Goal: Task Accomplishment & Management: Manage account settings

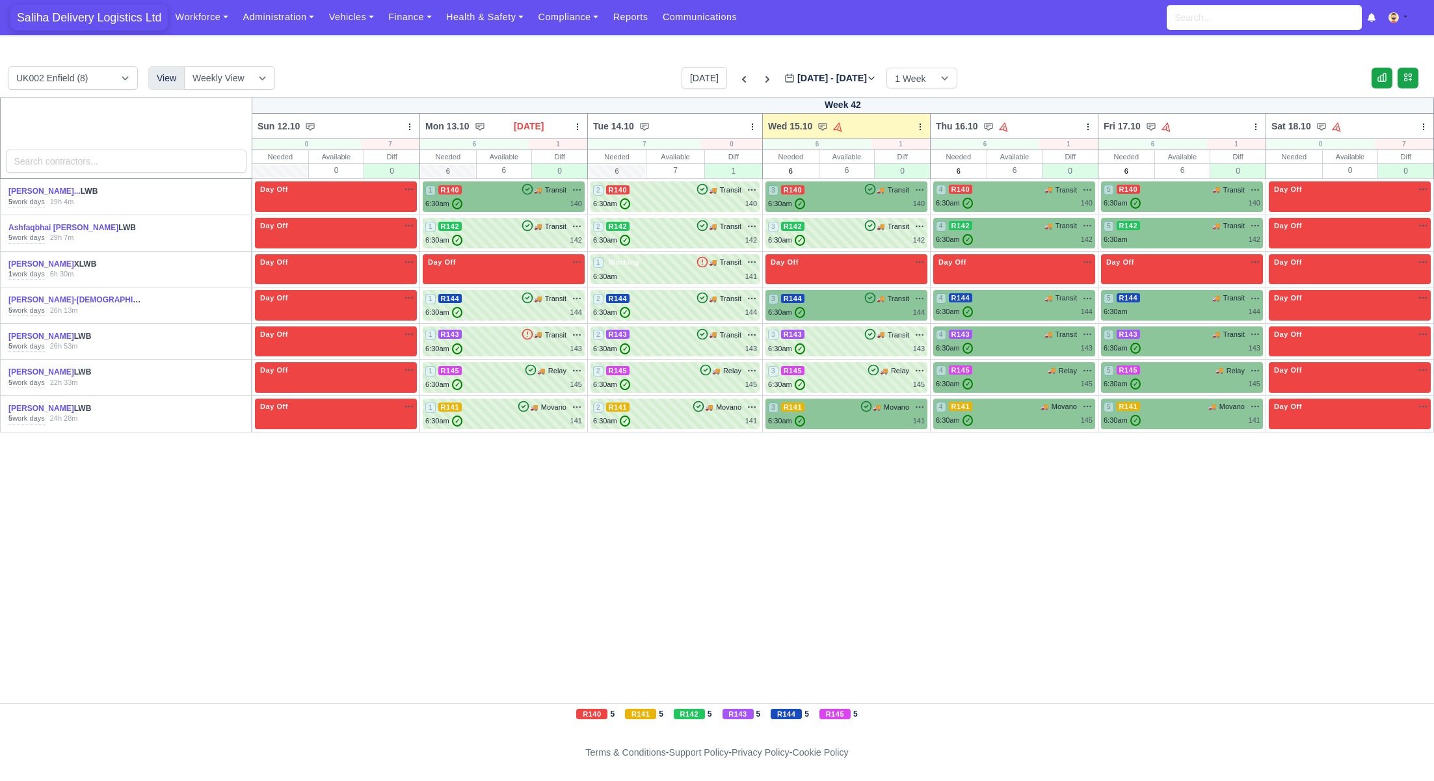
click at [107, 23] on span "Saliha Delivery Logistics Ltd" at bounding box center [88, 18] width 157 height 26
click at [120, 21] on span "Saliha Delivery Logistics Ltd" at bounding box center [88, 18] width 157 height 26
click at [400, 21] on link "Finance" at bounding box center [410, 17] width 58 height 25
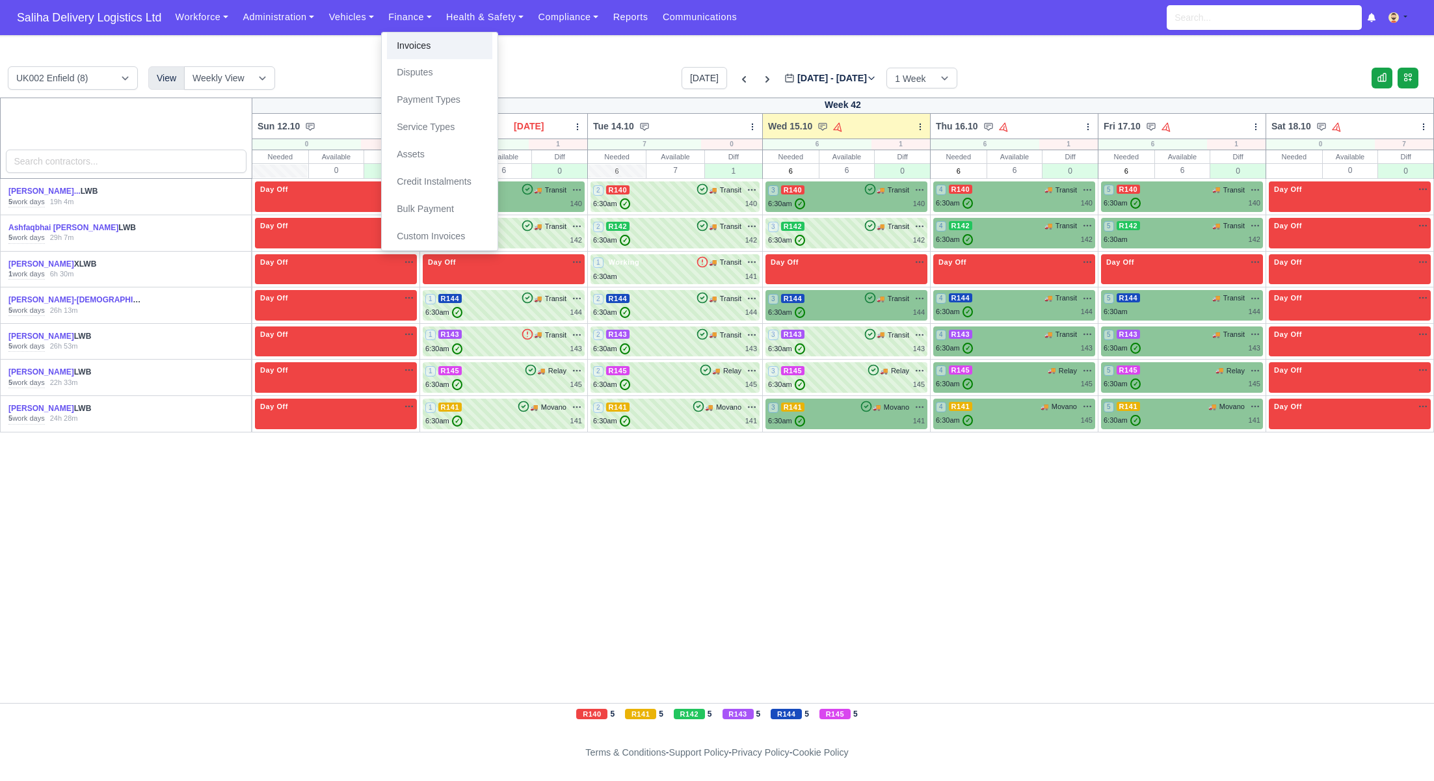
click at [402, 36] on link "Invoices" at bounding box center [439, 46] width 105 height 27
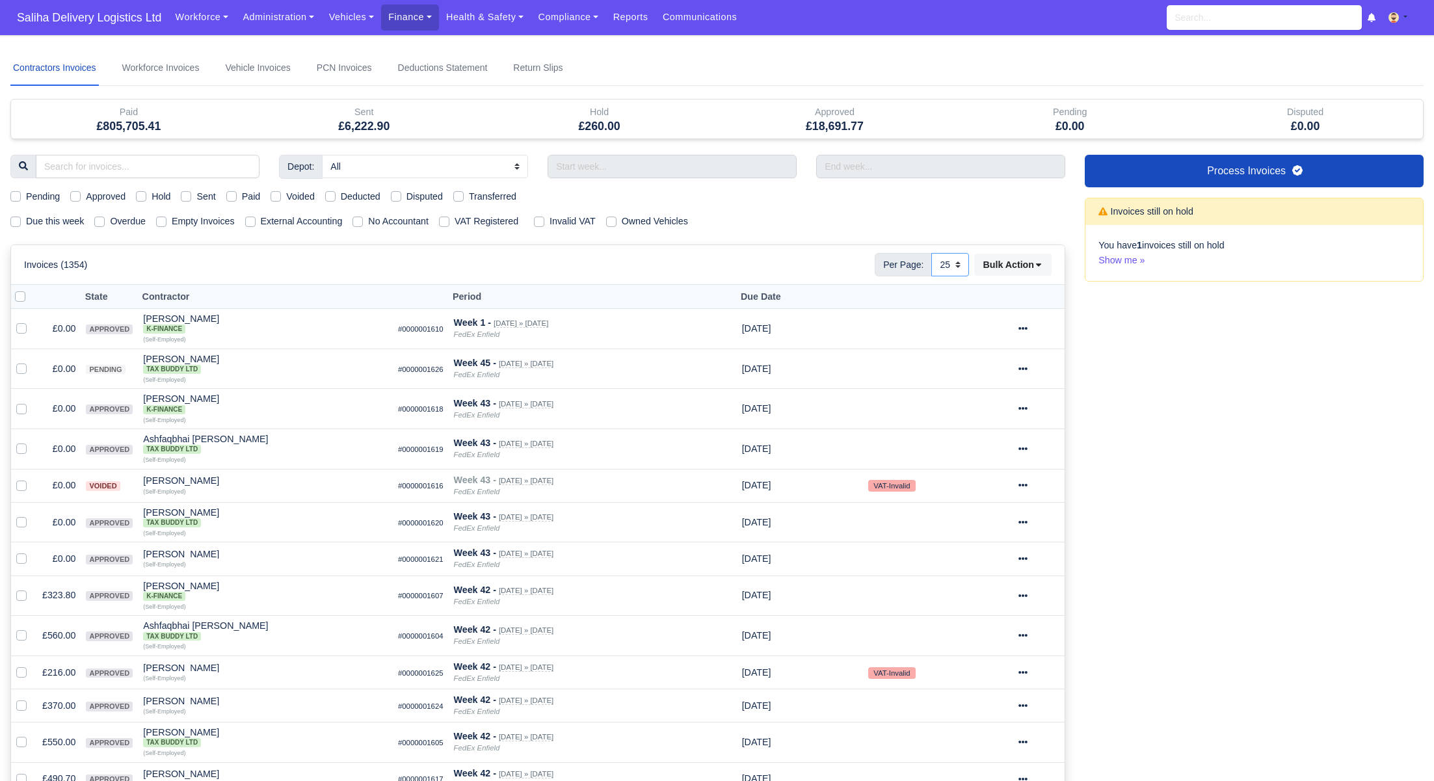
click at [955, 261] on select "10 25 50" at bounding box center [950, 264] width 38 height 23
select select "50"
click at [931, 253] on select "10 25 50" at bounding box center [950, 264] width 38 height 23
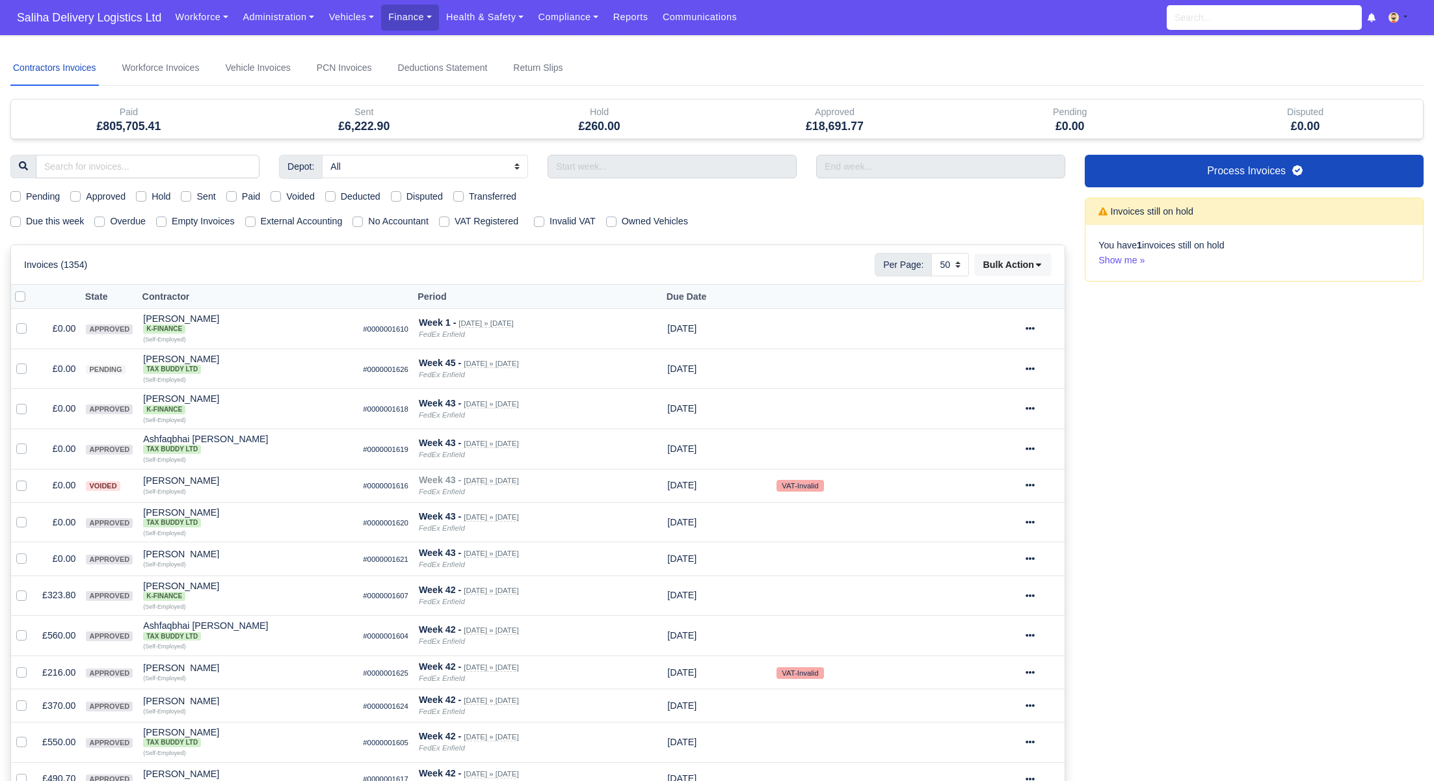
click at [9, 196] on div "Pending Approved Hold Sent Paid Voided Deducted Disputed Transferred" at bounding box center [538, 196] width 1075 height 15
click at [26, 196] on label "Pending" at bounding box center [43, 196] width 34 height 15
click at [10, 196] on input "Pending" at bounding box center [15, 194] width 10 height 10
checkbox input "true"
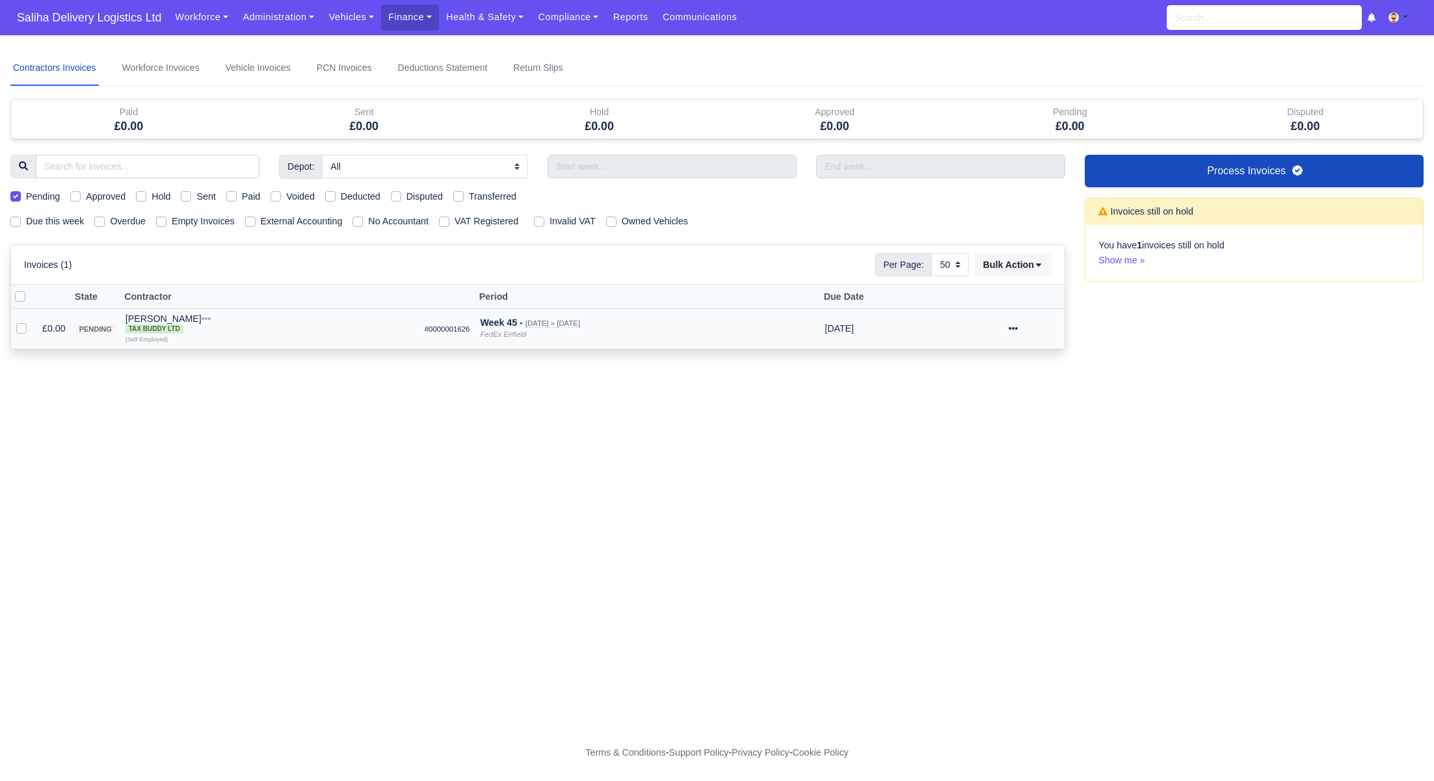
click at [32, 321] on label at bounding box center [32, 321] width 0 height 0
click at [18, 325] on input "checkbox" at bounding box center [21, 326] width 10 height 10
checkbox input "true"
click at [1018, 327] on icon at bounding box center [1013, 328] width 9 height 9
click at [976, 421] on button "Approve" at bounding box center [992, 419] width 116 height 20
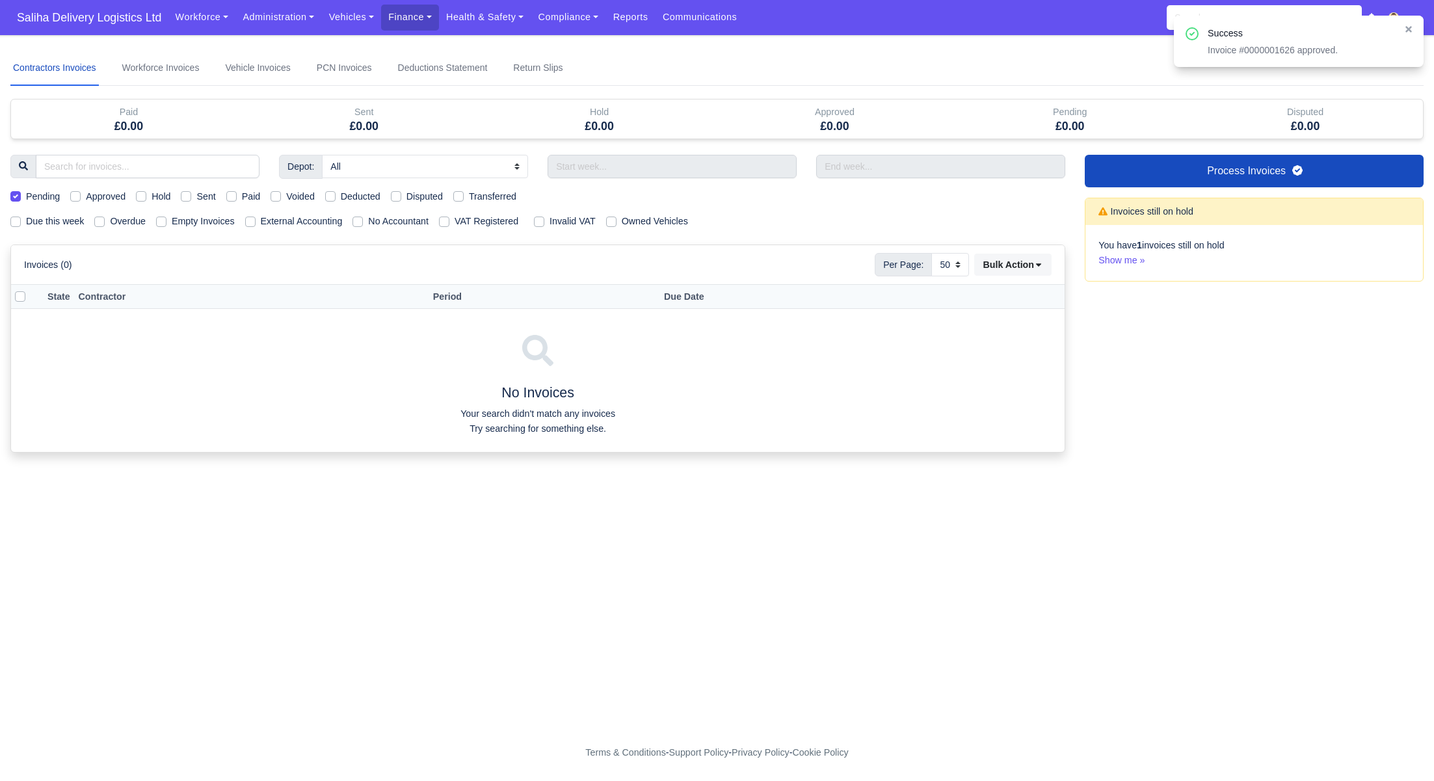
click at [26, 196] on label "Pending" at bounding box center [43, 196] width 34 height 15
click at [16, 196] on input "Pending" at bounding box center [15, 194] width 10 height 10
checkbox input "false"
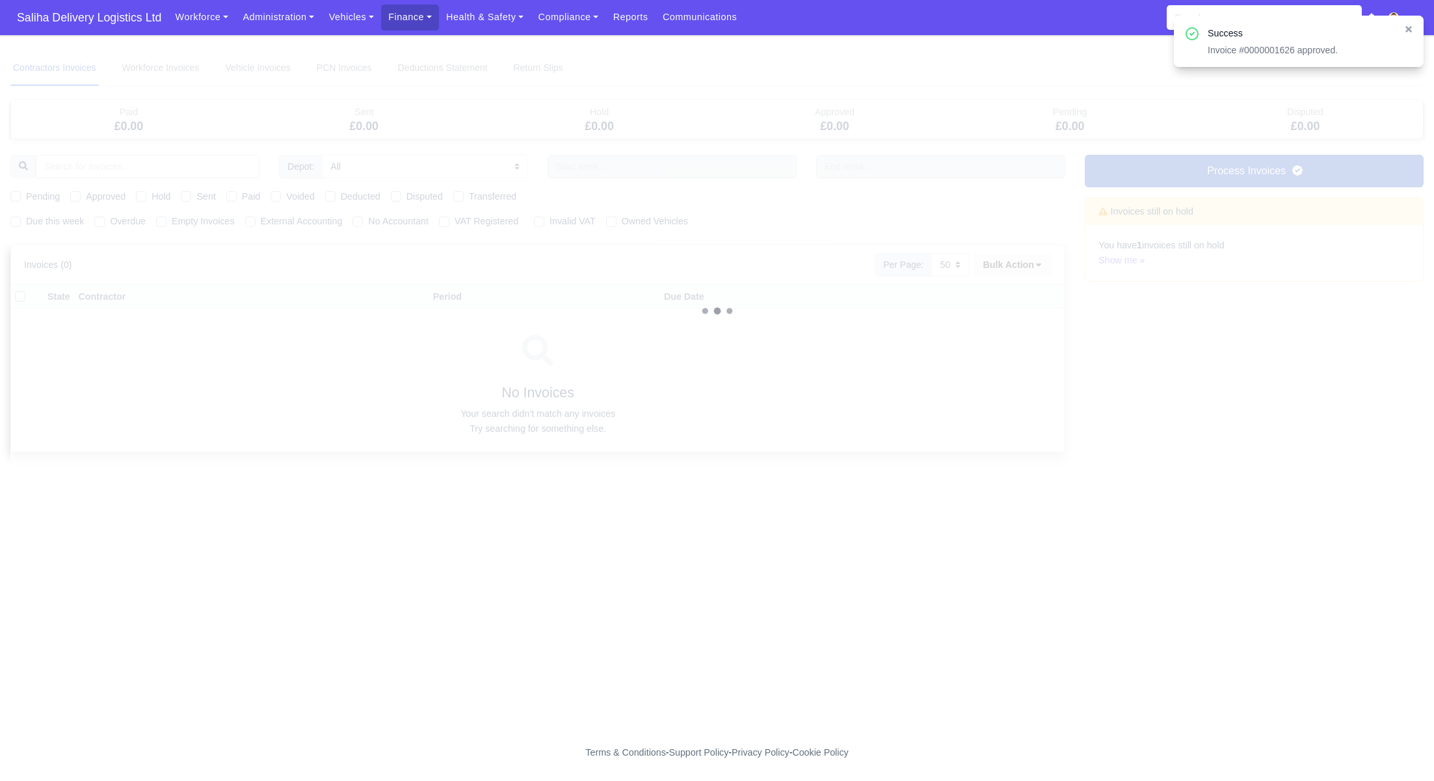
click at [18, 222] on div "Contractors Invoices Workforce Invoices Vehicle Invoices PCN Invoices Deduction…" at bounding box center [716, 311] width 1413 height 521
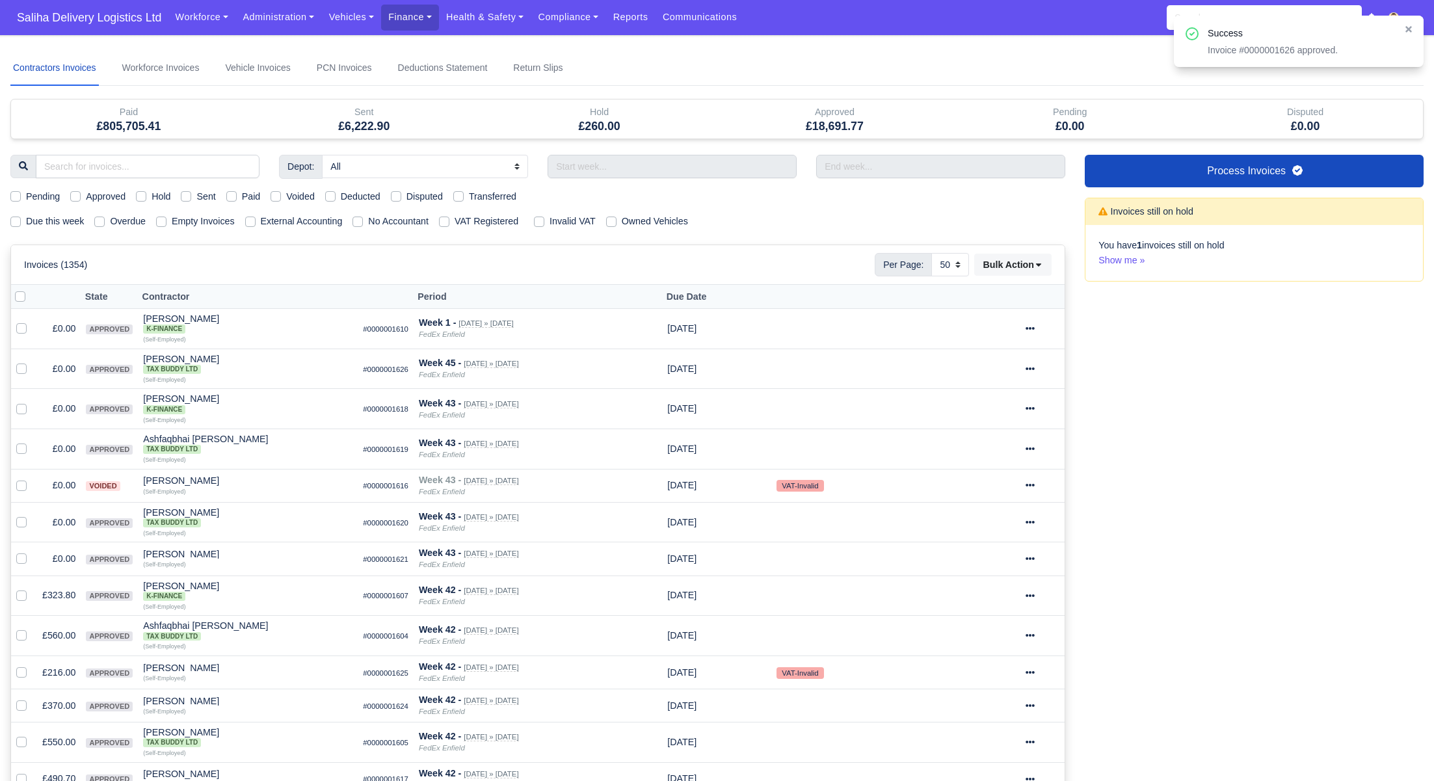
click at [26, 222] on label "Due this week" at bounding box center [55, 221] width 58 height 15
click at [18, 222] on input "Due this week" at bounding box center [15, 219] width 10 height 10
checkbox input "true"
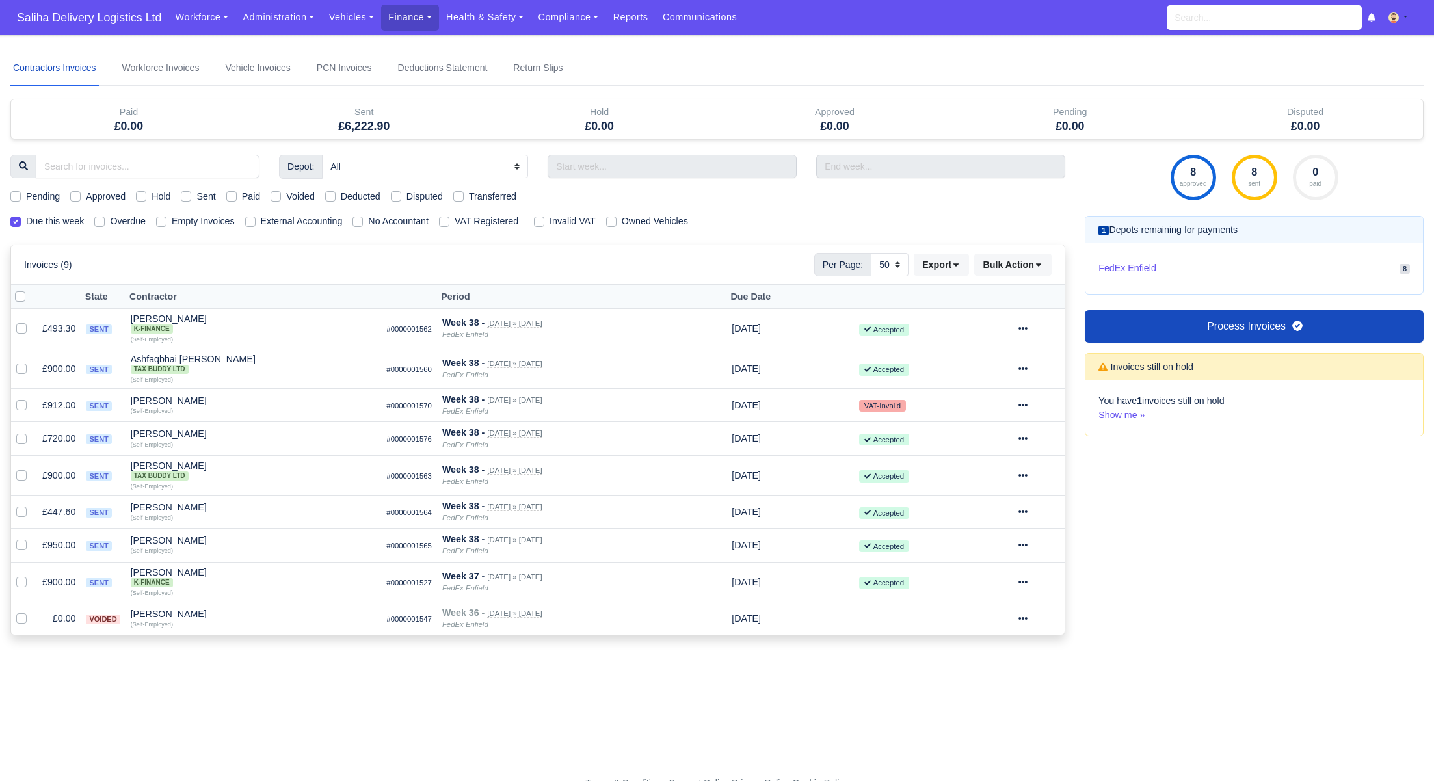
click at [26, 220] on label "Due this week" at bounding box center [55, 221] width 58 height 15
click at [14, 220] on input "Due this week" at bounding box center [15, 219] width 10 height 10
checkbox input "false"
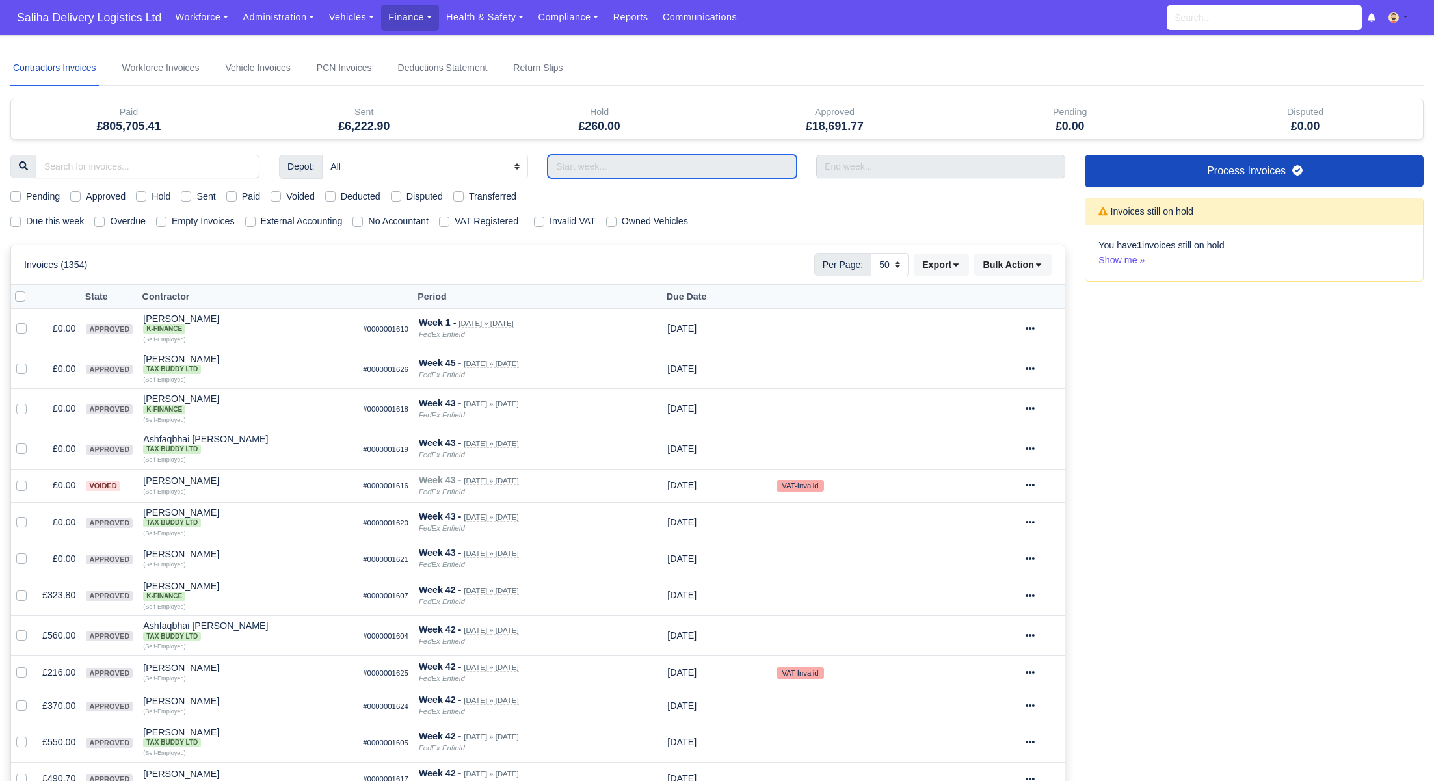
click at [665, 163] on input "text" at bounding box center [672, 166] width 249 height 23
type input "21/09/2025 - 27/09/2025"
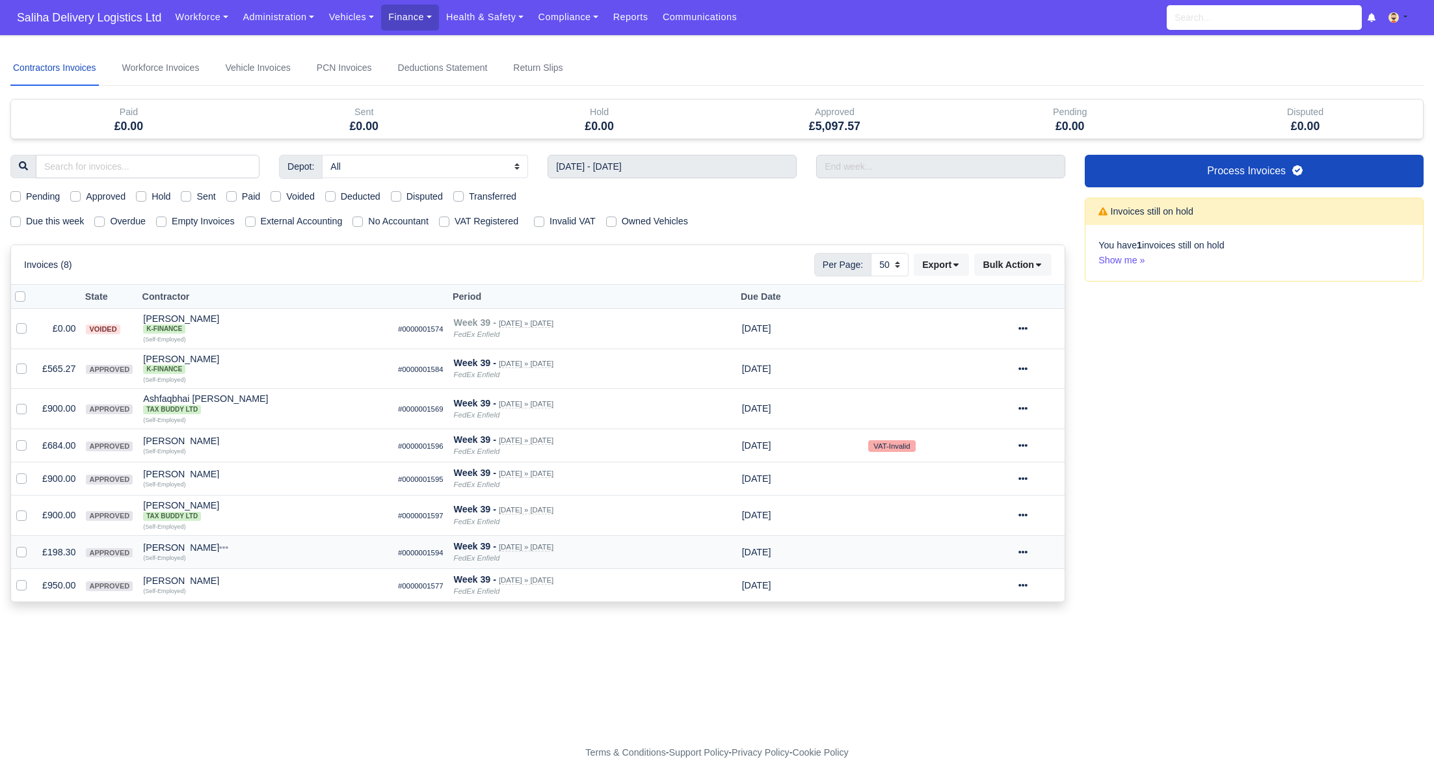
click at [1028, 551] on icon at bounding box center [1023, 552] width 9 height 3
click at [1016, 582] on link "Show Invoice" at bounding box center [992, 592] width 116 height 20
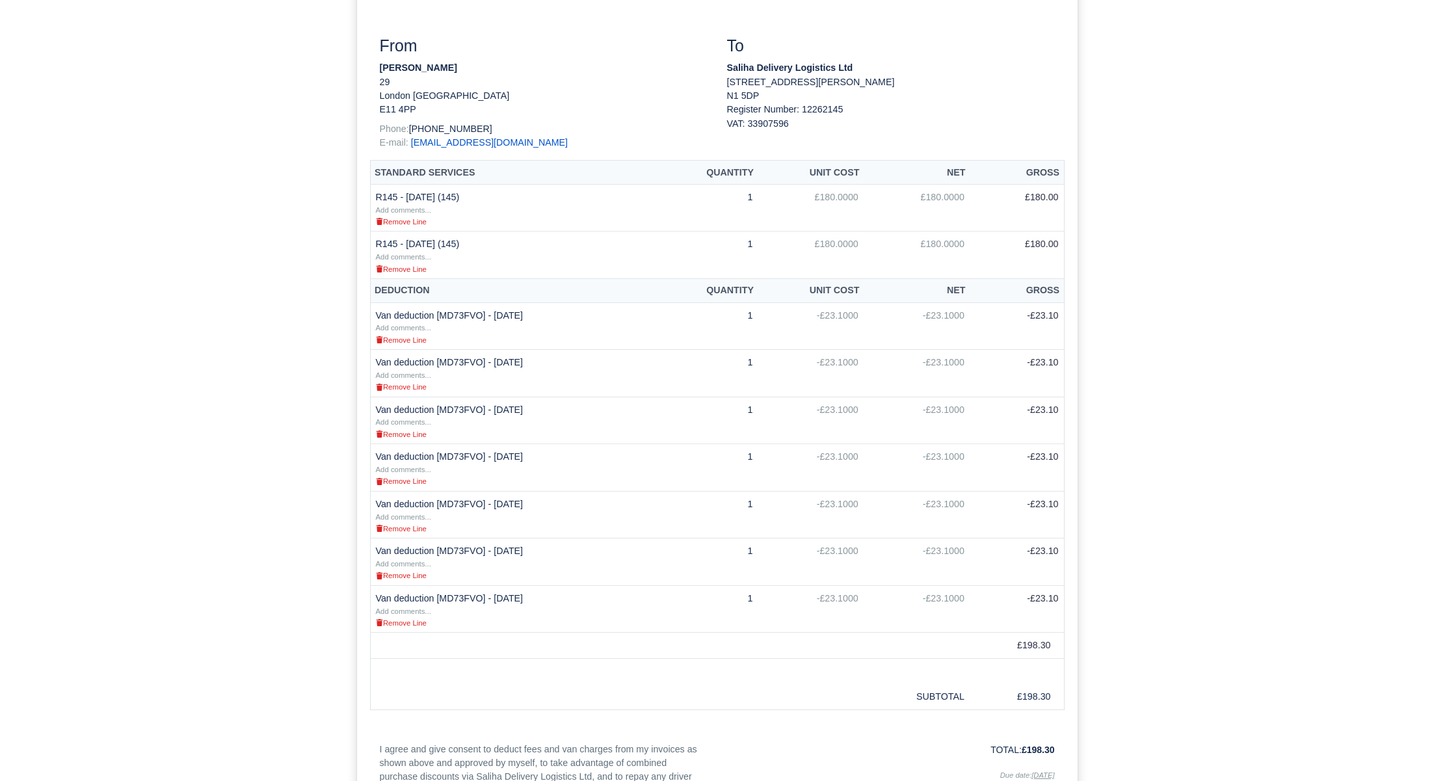
scroll to position [271, 0]
click at [401, 338] on link "Remove Line" at bounding box center [401, 335] width 51 height 10
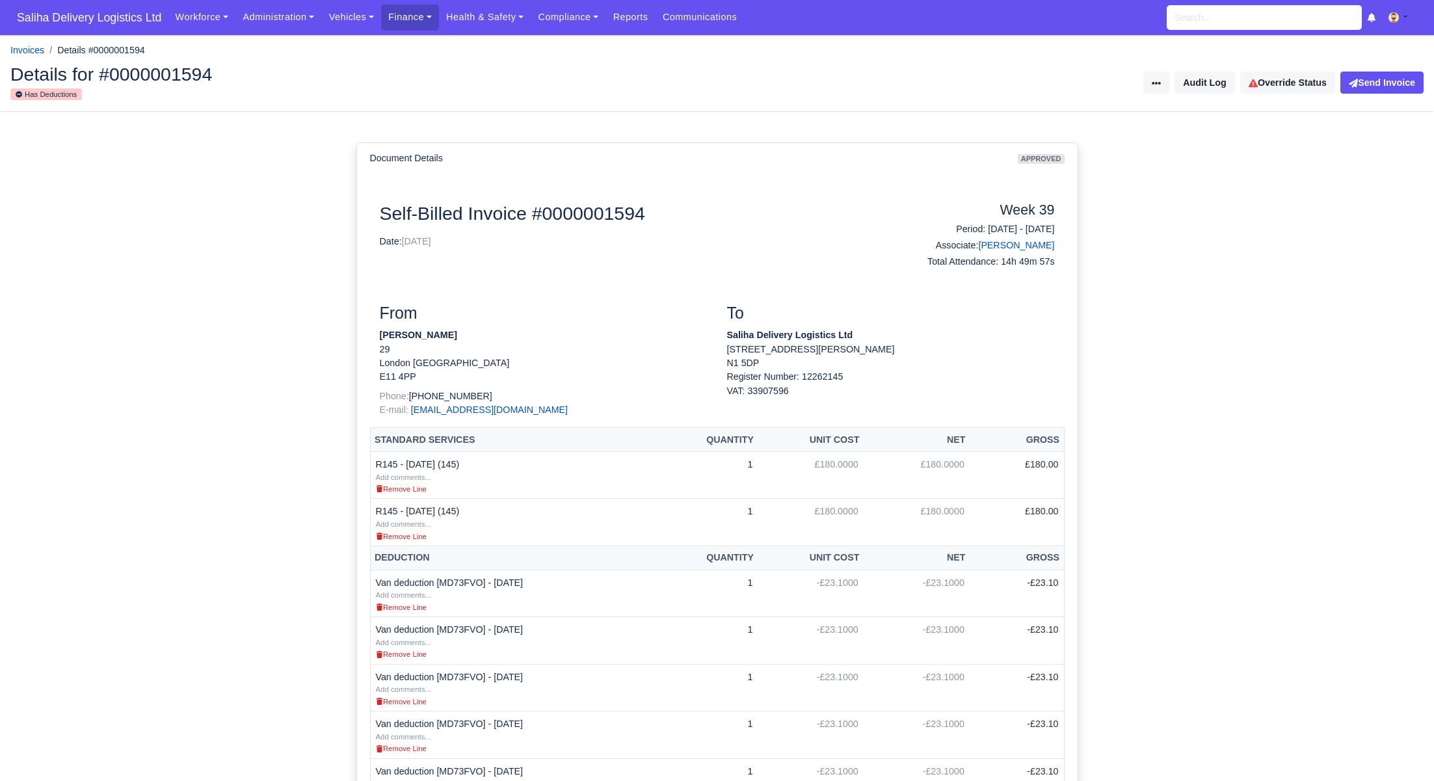
scroll to position [352, 0]
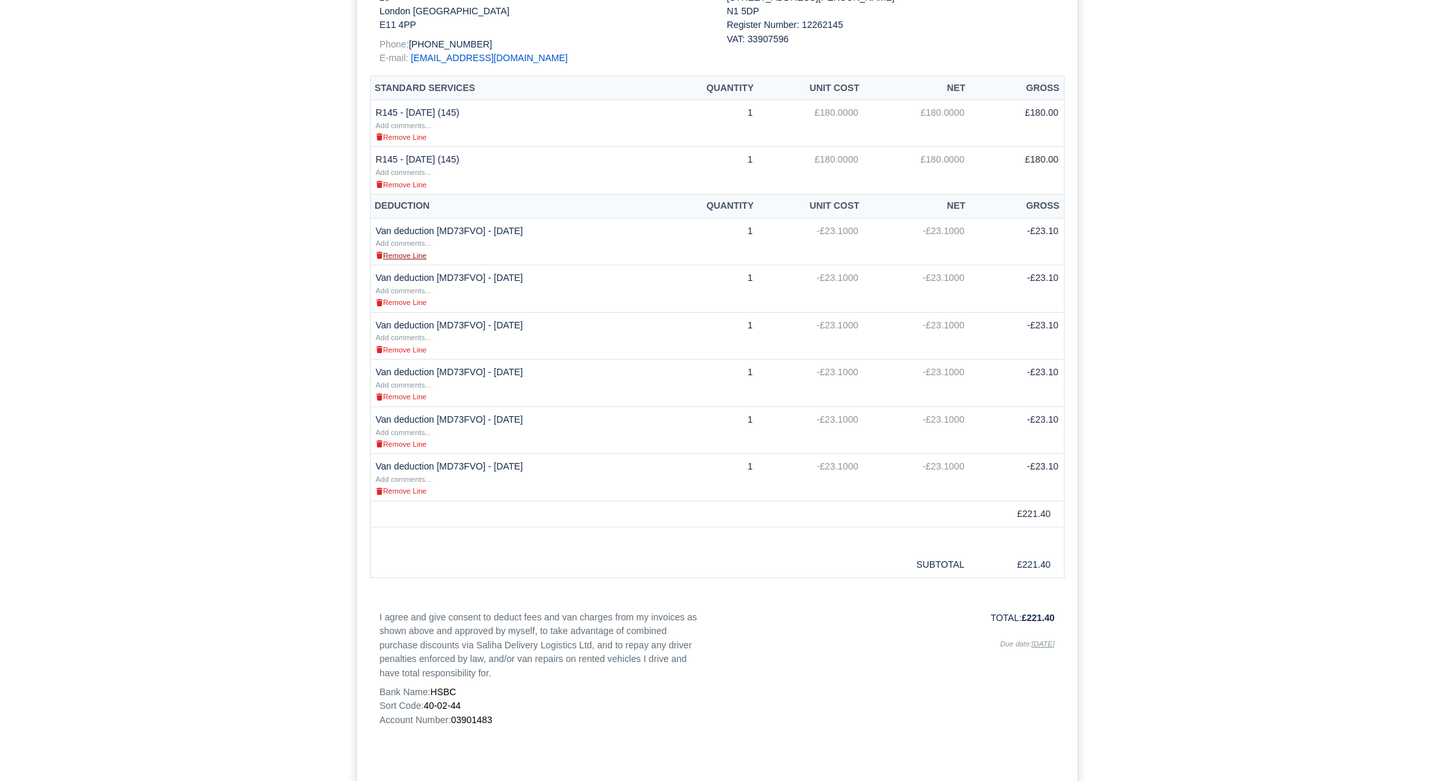
click at [397, 254] on small "Remove Line" at bounding box center [401, 256] width 51 height 8
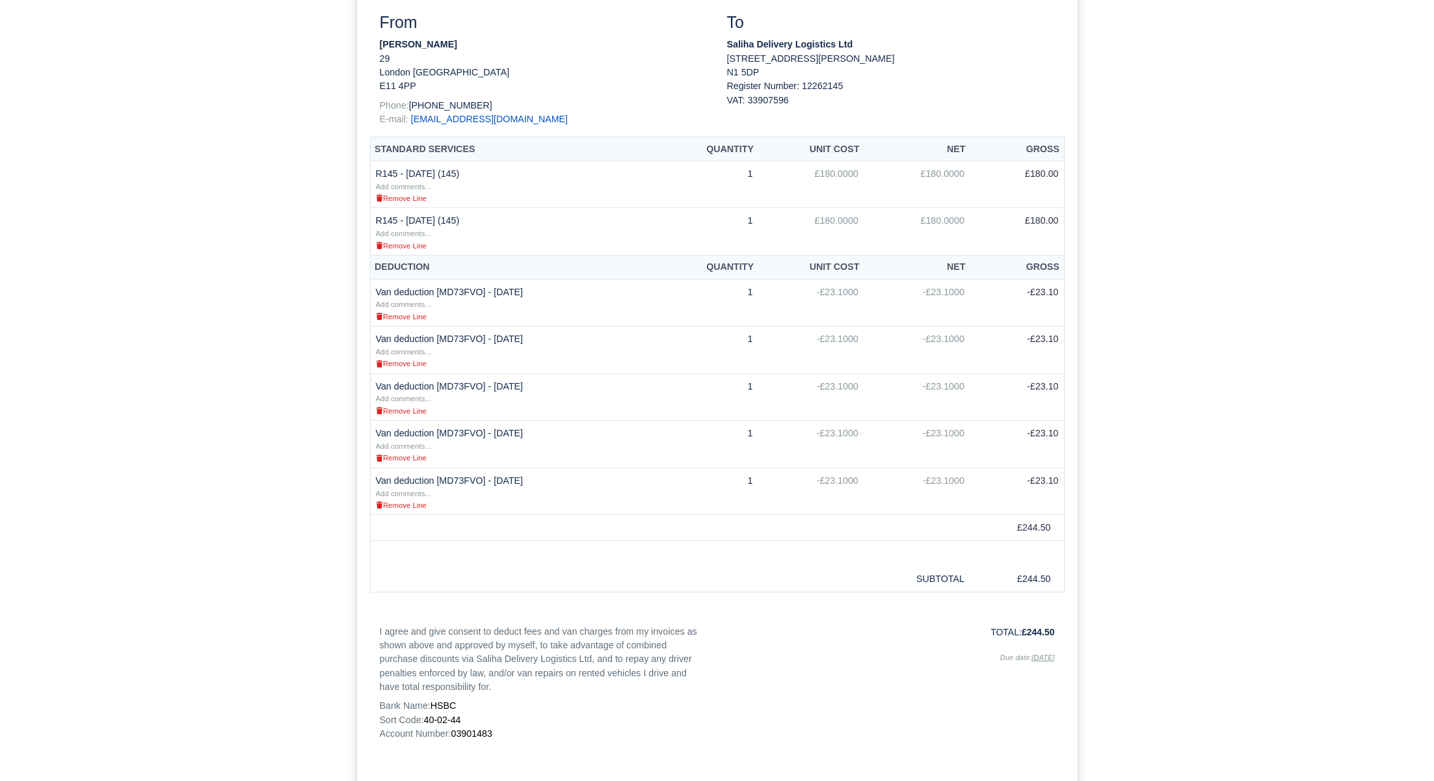
scroll to position [306, 0]
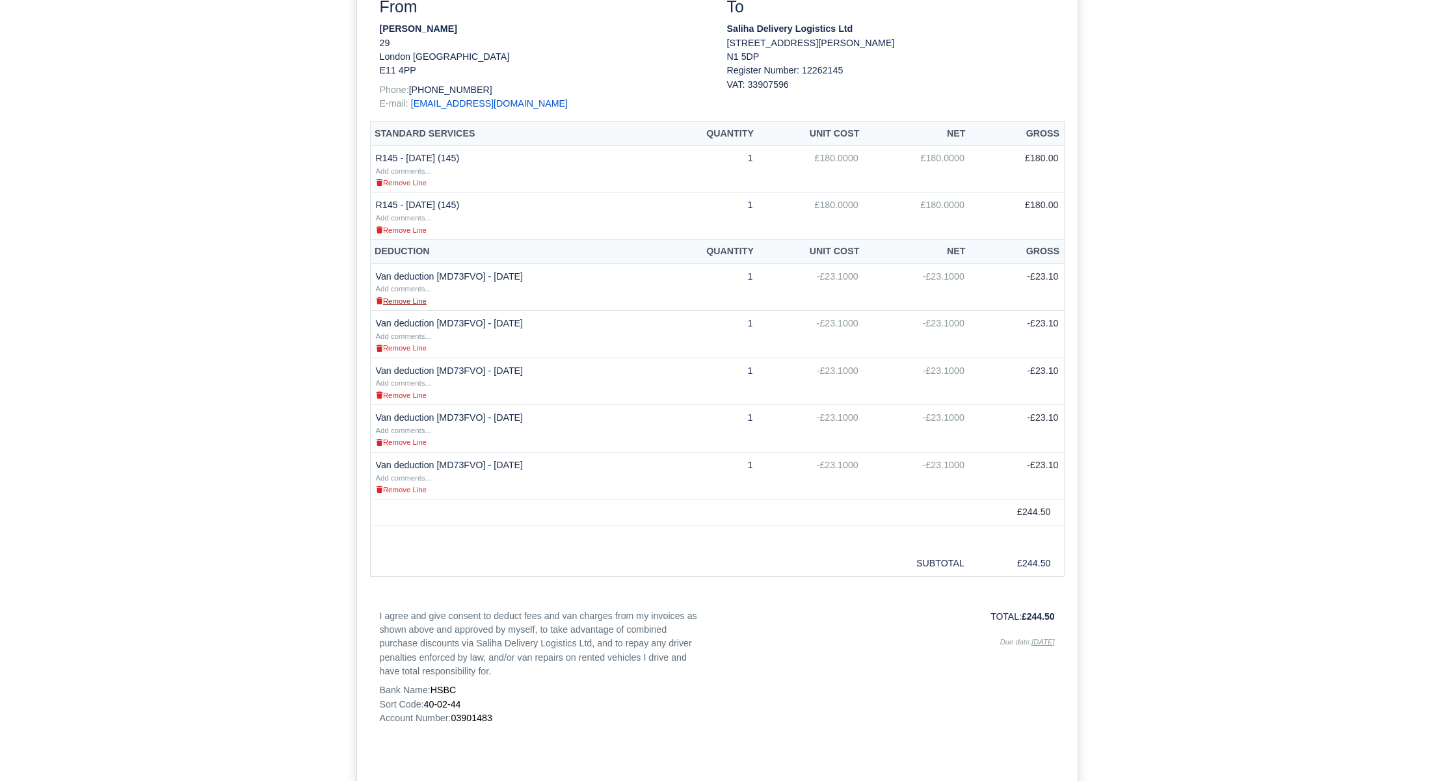
click at [408, 301] on small "Remove Line" at bounding box center [401, 301] width 51 height 8
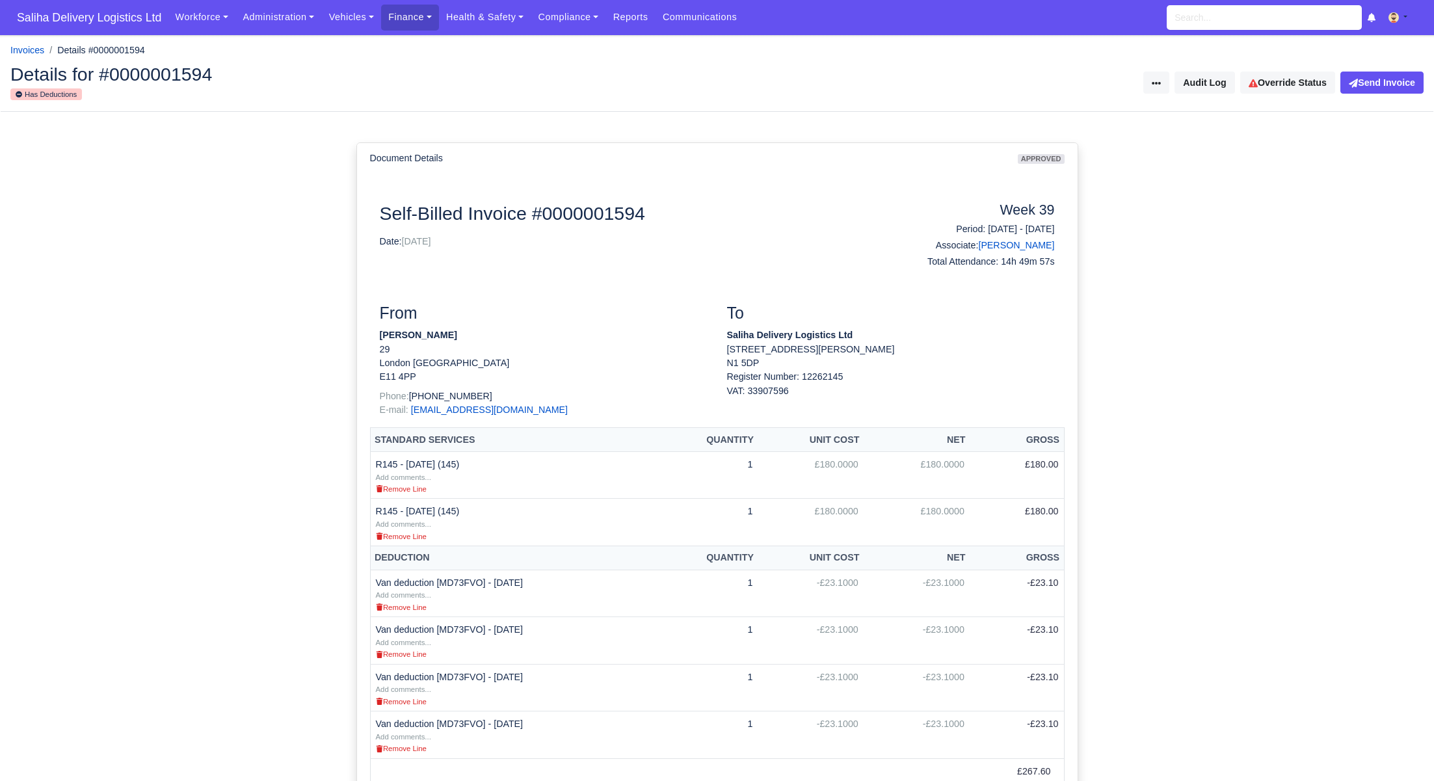
scroll to position [306, 0]
